Goal: Task Accomplishment & Management: Manage account settings

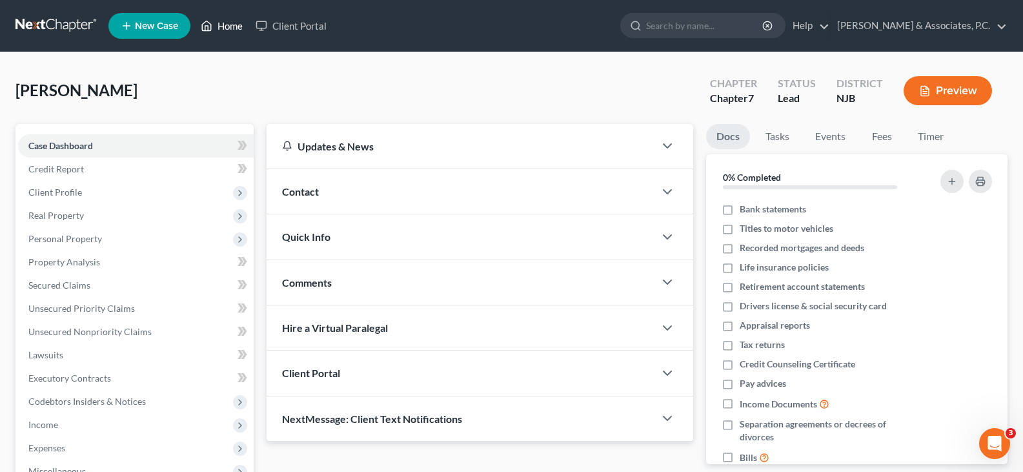
click at [238, 26] on link "Home" at bounding box center [221, 25] width 55 height 23
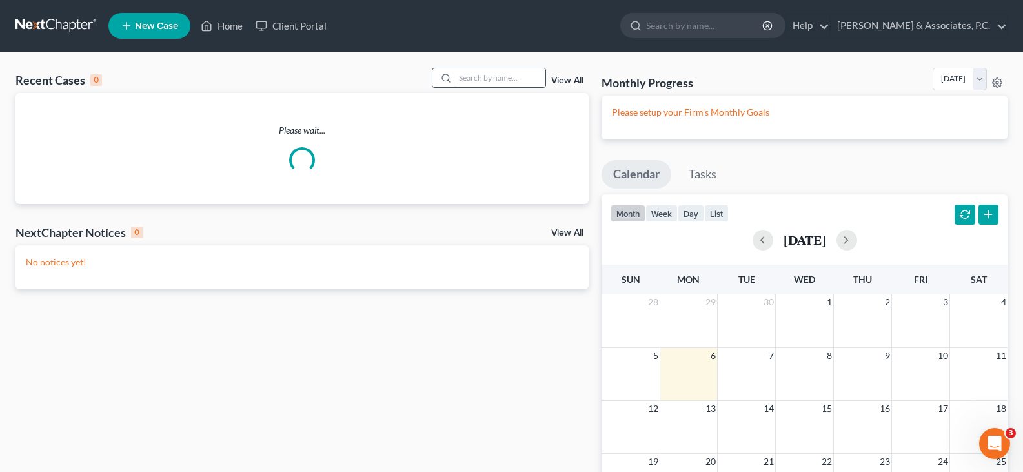
click at [479, 82] on input "search" at bounding box center [500, 77] width 90 height 19
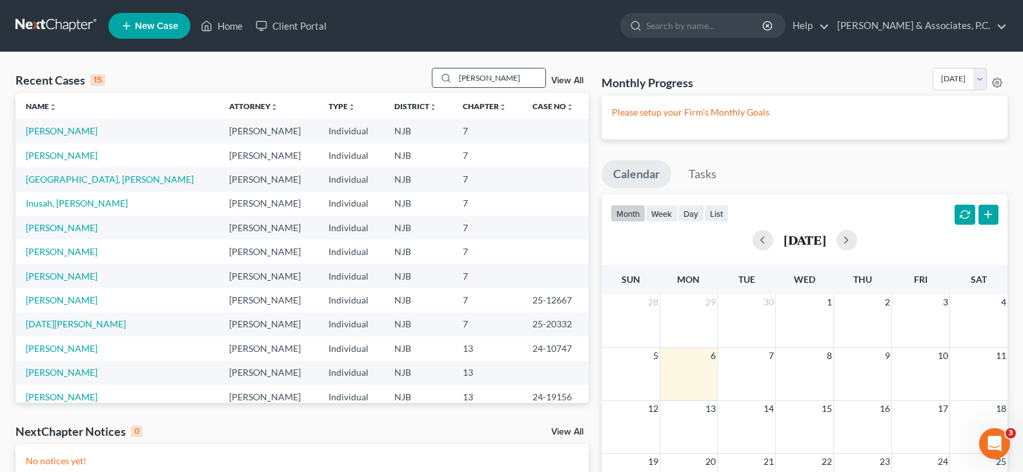
type input "[PERSON_NAME]"
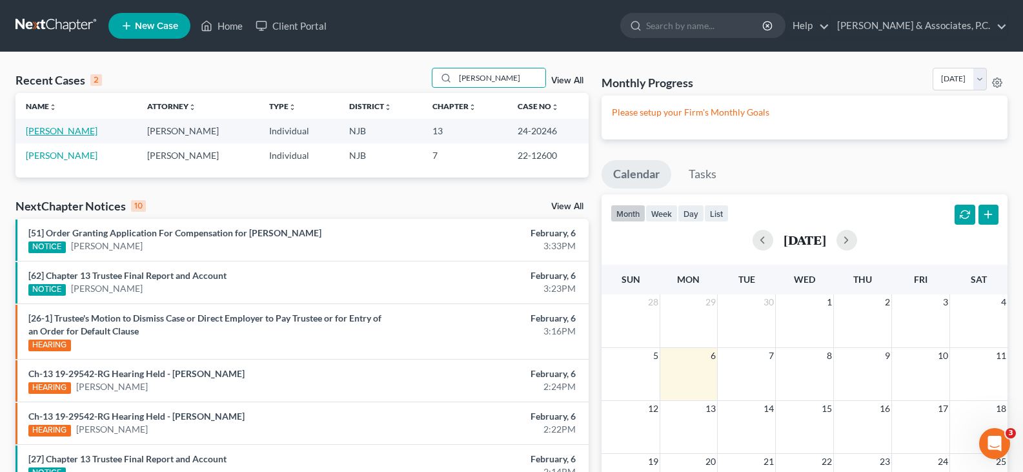
click at [60, 132] on link "[PERSON_NAME]" at bounding box center [62, 130] width 72 height 11
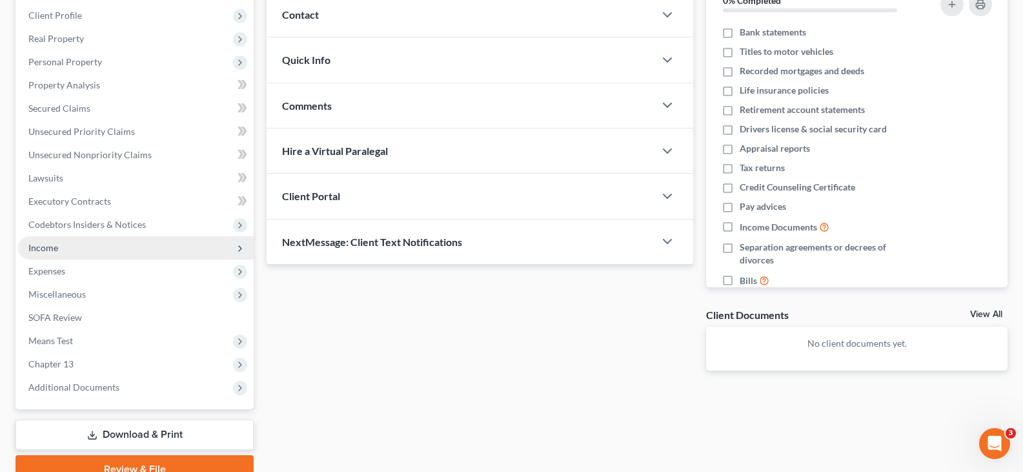
scroll to position [194, 0]
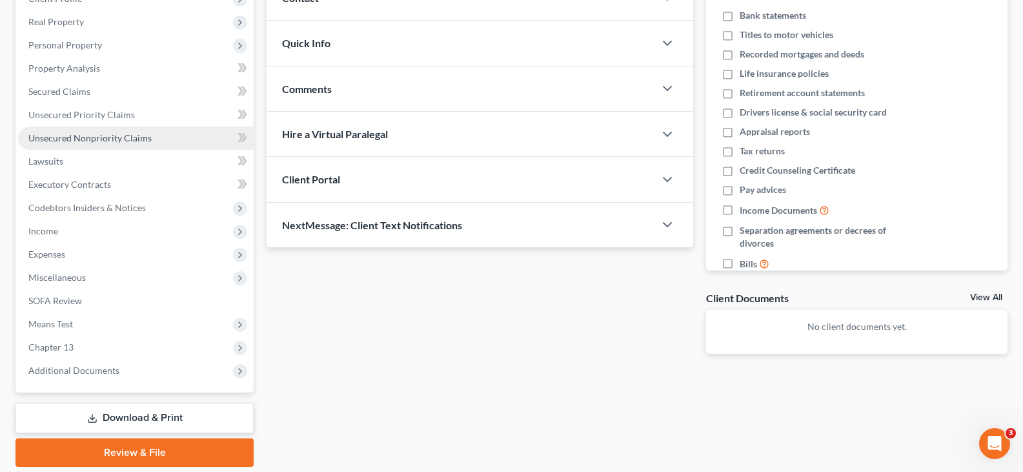
click at [85, 138] on span "Unsecured Nonpriority Claims" at bounding box center [89, 137] width 123 height 11
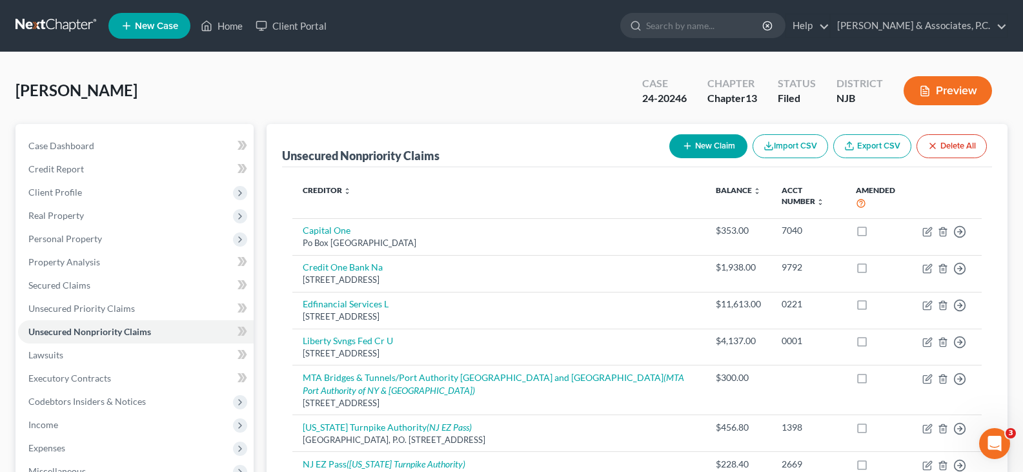
click at [352, 74] on div "[PERSON_NAME] Upgraded Case 24-20246 Chapter Chapter 13 Status [GEOGRAPHIC_DATA…" at bounding box center [511, 96] width 992 height 56
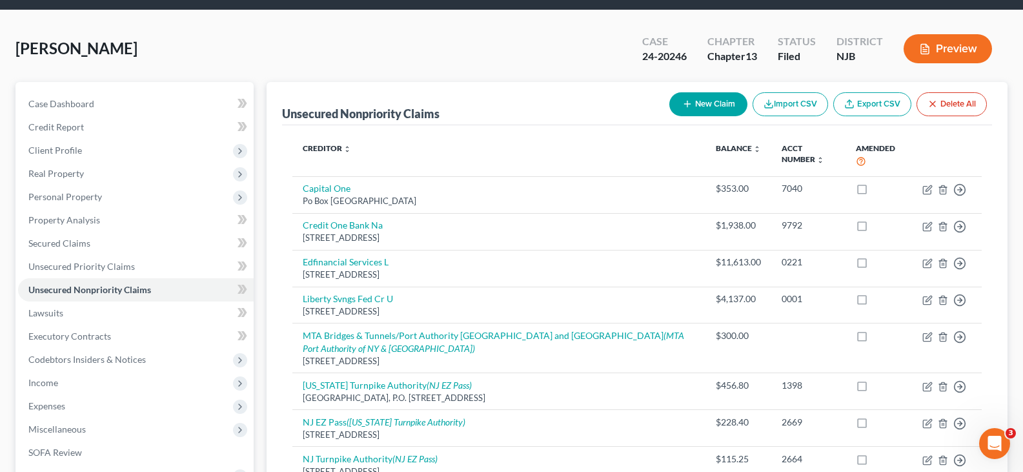
scroll to position [65, 0]
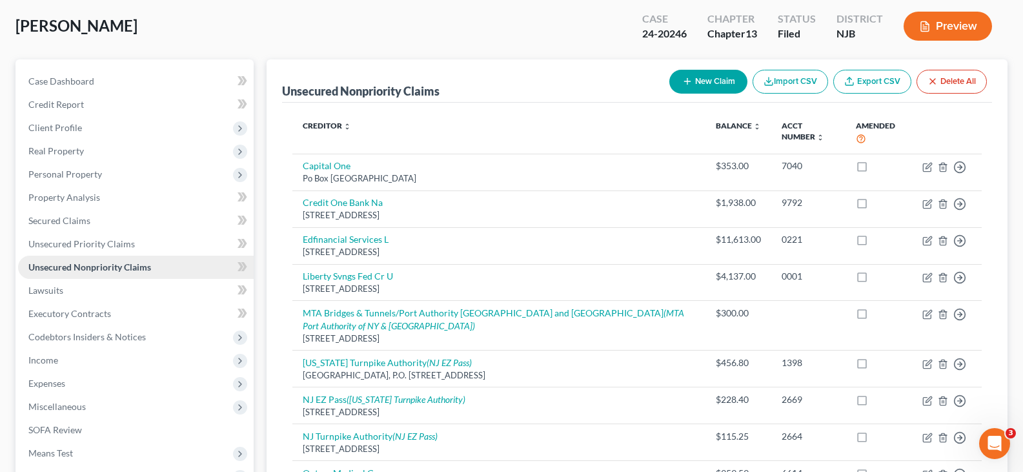
click at [99, 268] on span "Unsecured Nonpriority Claims" at bounding box center [89, 266] width 123 height 11
click at [260, 24] on div "[PERSON_NAME] Upgraded Case 24-20246 Chapter Chapter 13 Status [GEOGRAPHIC_DATA…" at bounding box center [511, 31] width 992 height 56
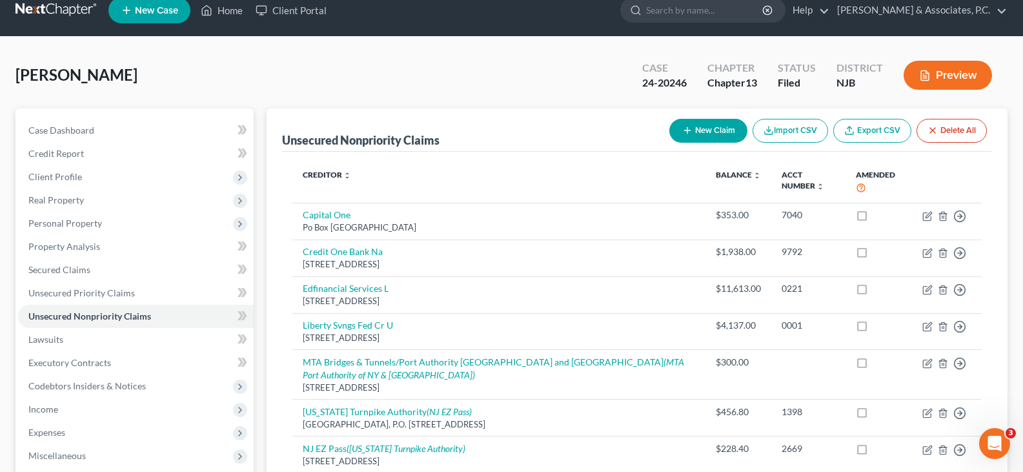
scroll to position [0, 0]
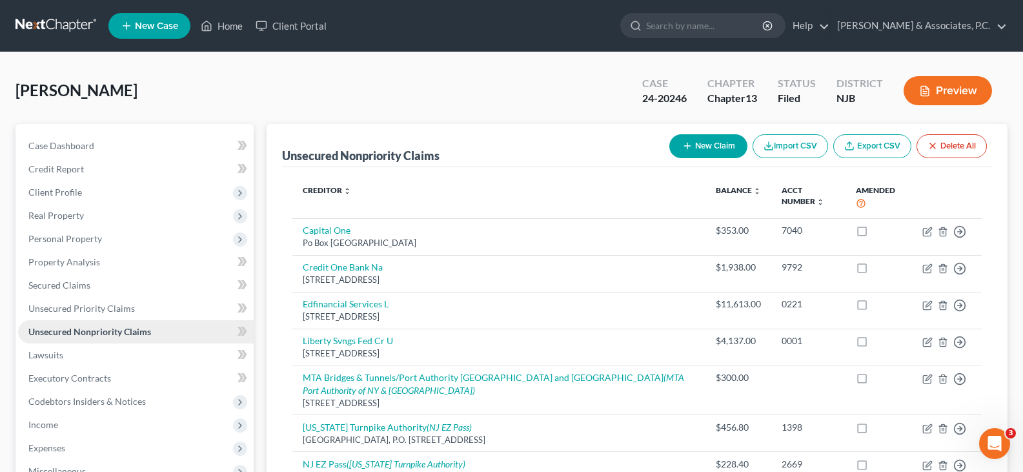
click at [94, 331] on span "Unsecured Nonpriority Claims" at bounding box center [89, 331] width 123 height 11
click at [341, 83] on div "[PERSON_NAME] Upgraded Case 24-20246 Chapter Chapter 13 Status [GEOGRAPHIC_DATA…" at bounding box center [511, 96] width 992 height 56
click at [220, 28] on link "Home" at bounding box center [221, 25] width 55 height 23
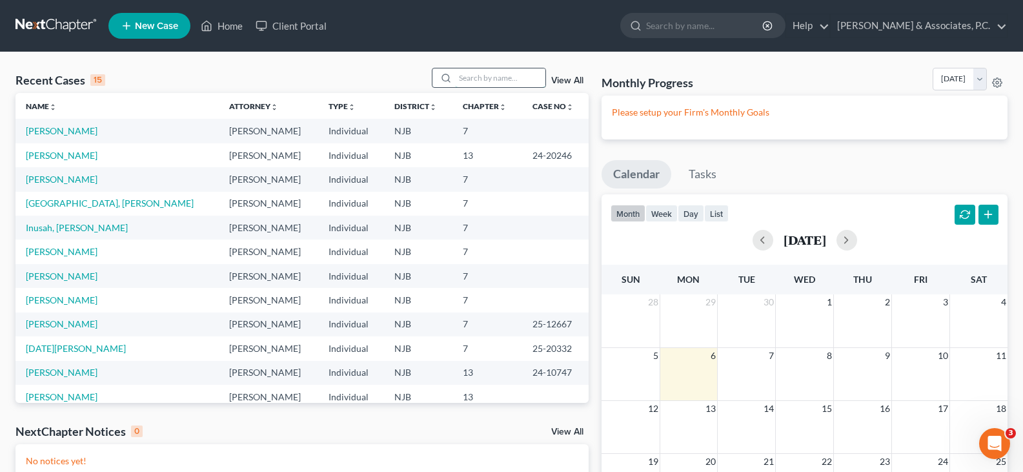
drag, startPoint x: 475, startPoint y: 80, endPoint x: 452, endPoint y: 70, distance: 25.4
click at [473, 79] on input "search" at bounding box center [500, 77] width 90 height 19
click at [476, 79] on input "search" at bounding box center [500, 77] width 90 height 19
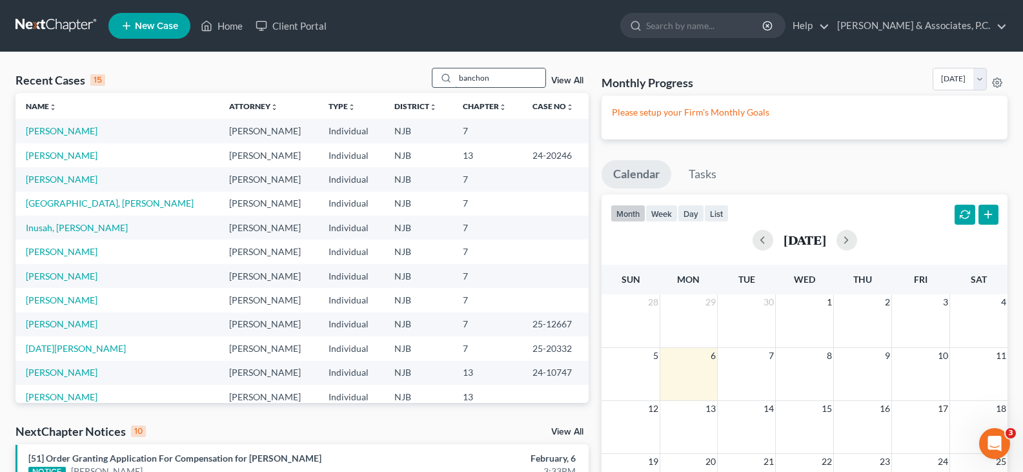
type input "banchon"
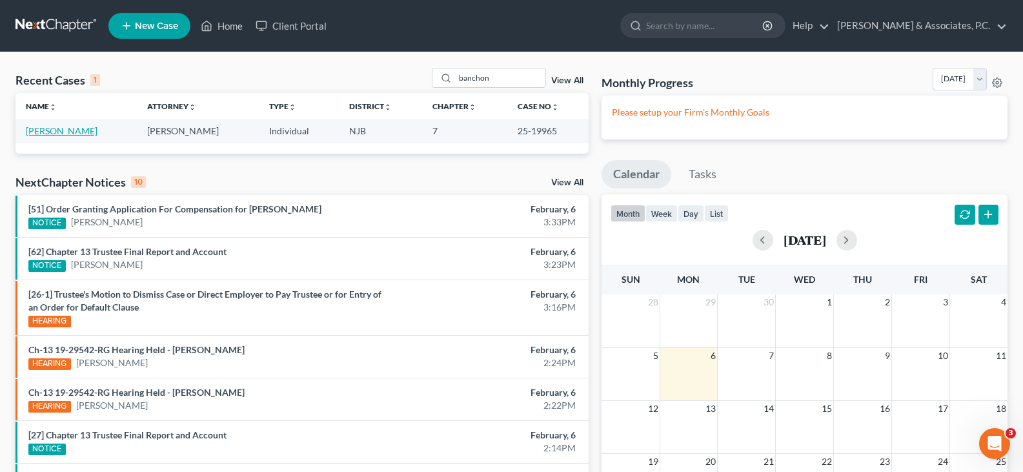
click at [97, 134] on link "[PERSON_NAME]" at bounding box center [62, 130] width 72 height 11
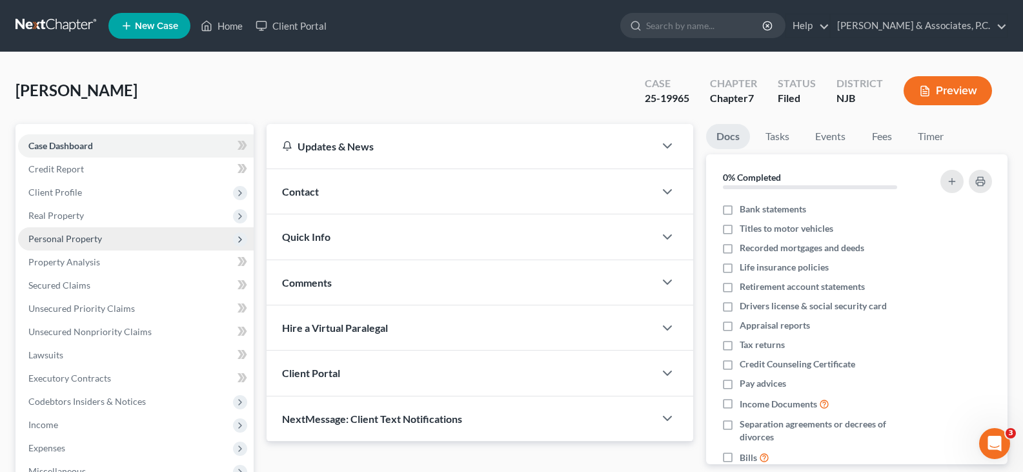
click at [67, 233] on span "Personal Property" at bounding box center [65, 238] width 74 height 11
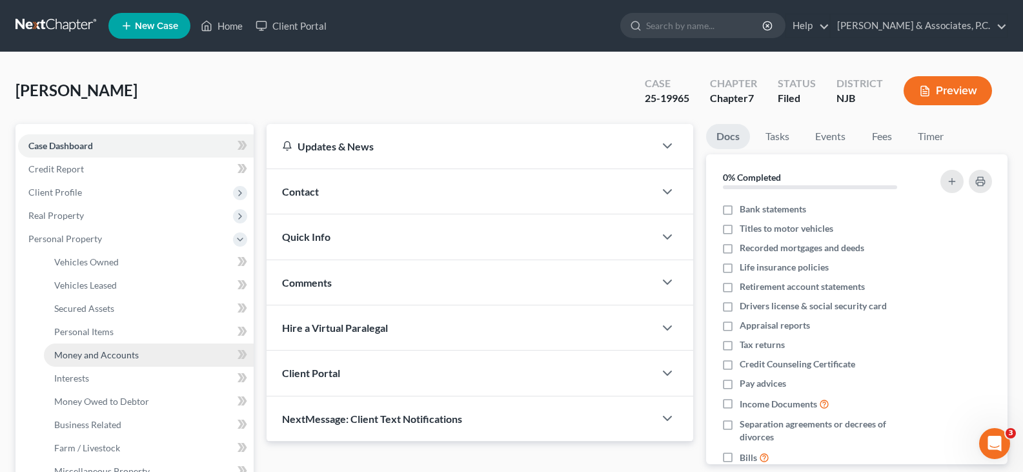
click at [88, 356] on span "Money and Accounts" at bounding box center [96, 354] width 85 height 11
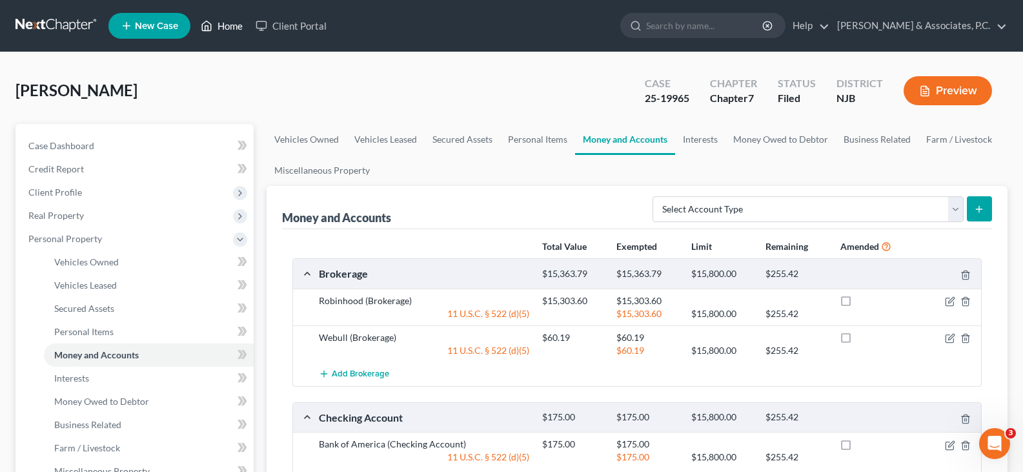
click at [235, 21] on link "Home" at bounding box center [221, 25] width 55 height 23
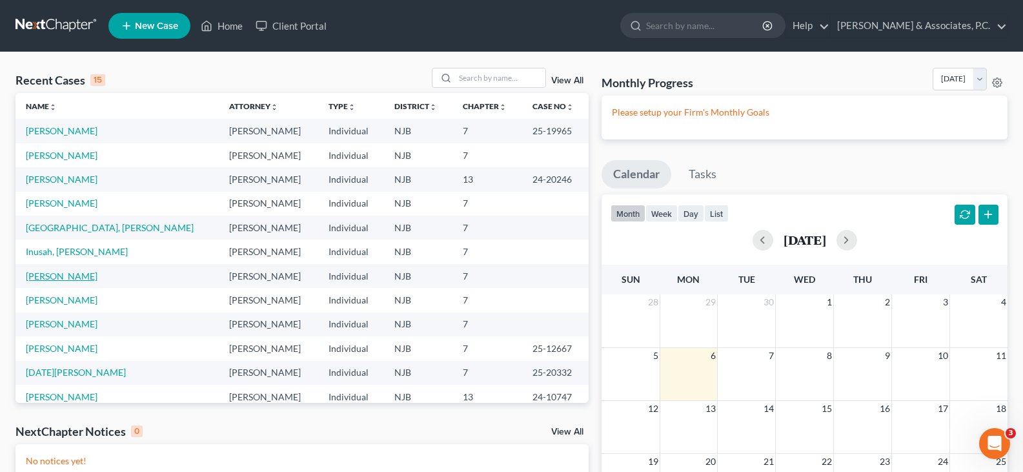
click at [65, 277] on link "[PERSON_NAME]" at bounding box center [62, 275] width 72 height 11
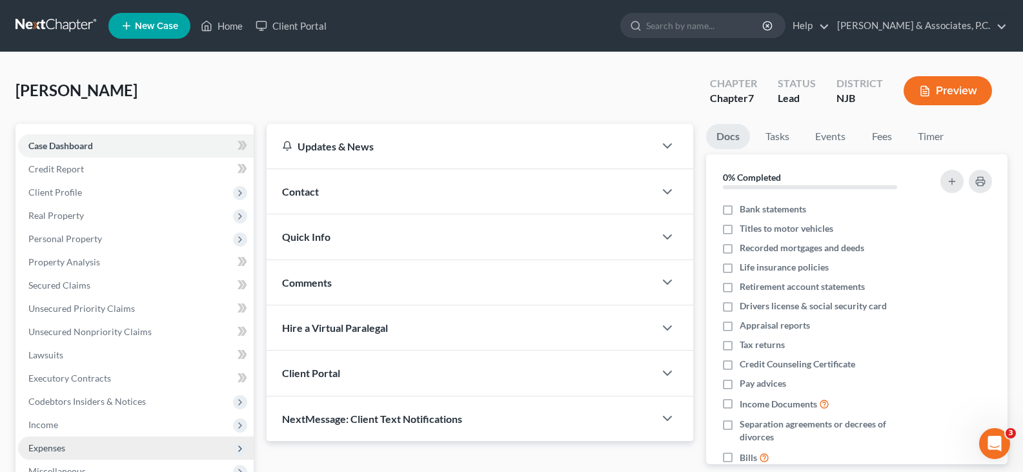
click at [50, 445] on span "Expenses" at bounding box center [46, 447] width 37 height 11
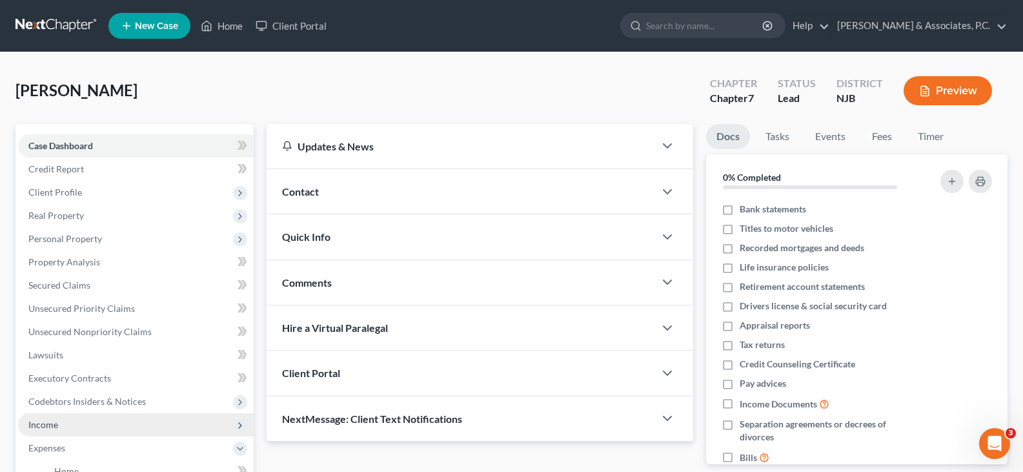
click at [47, 425] on span "Income" at bounding box center [43, 424] width 30 height 11
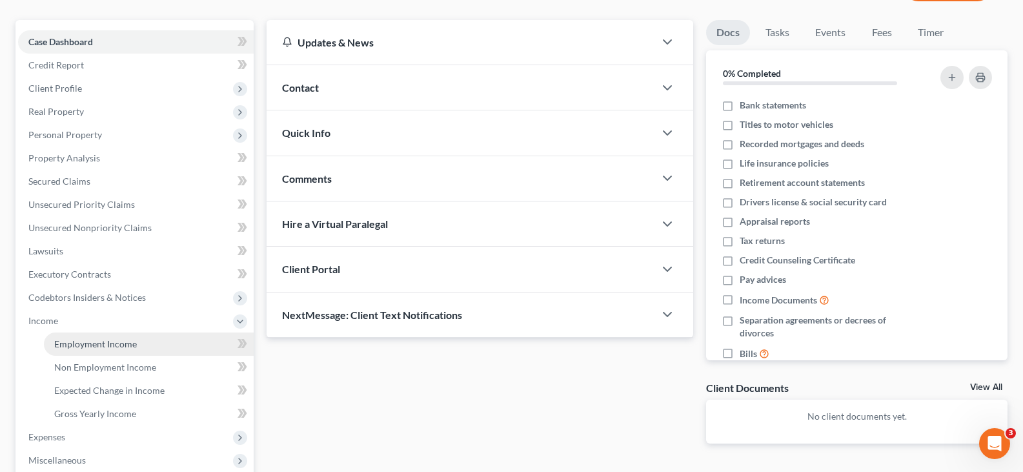
scroll to position [129, 0]
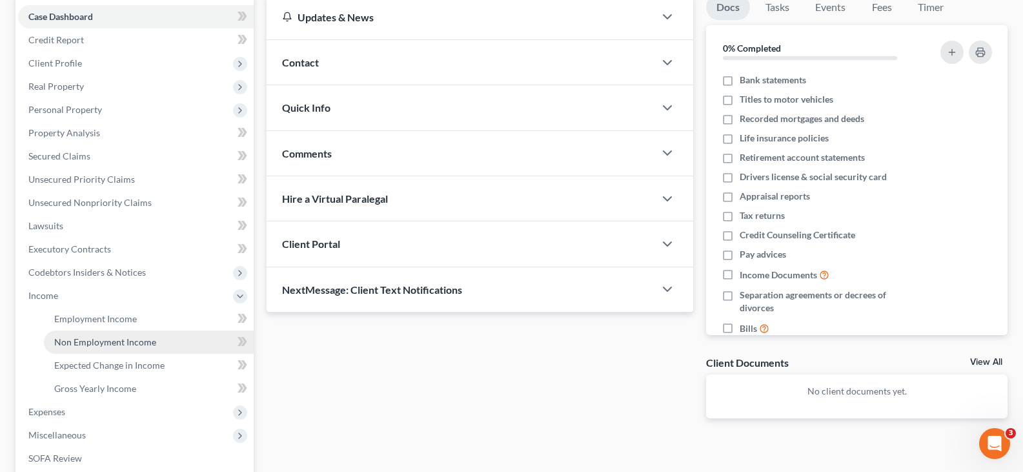
click at [101, 333] on link "Non Employment Income" at bounding box center [149, 341] width 210 height 23
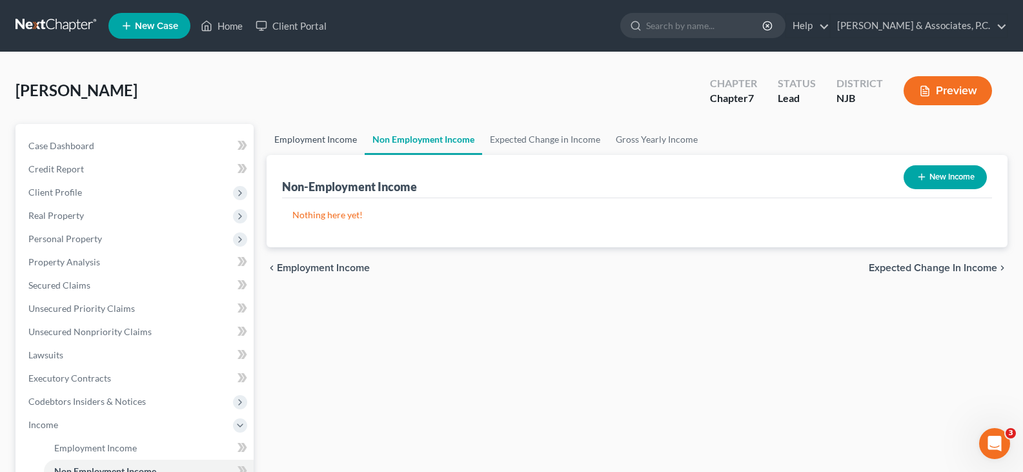
click at [337, 146] on link "Employment Income" at bounding box center [315, 139] width 98 height 31
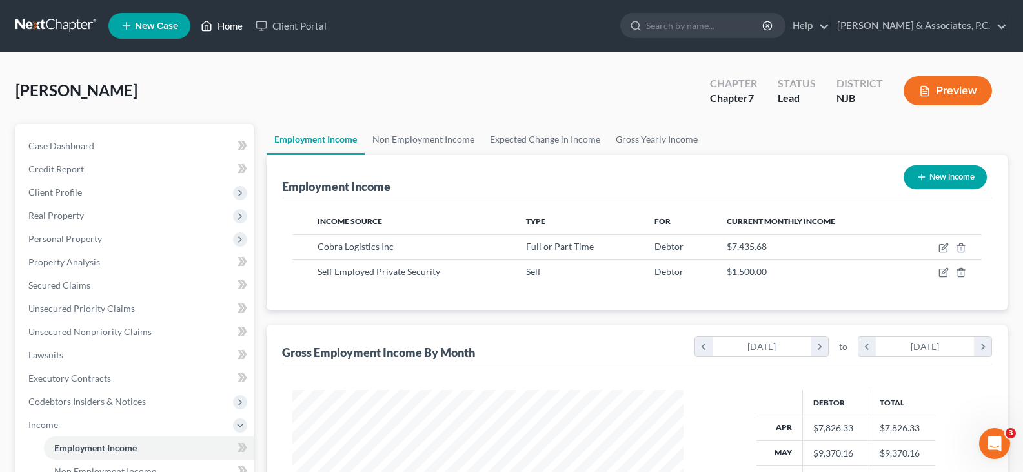
click at [228, 23] on link "Home" at bounding box center [221, 25] width 55 height 23
